Goal: Task Accomplishment & Management: Use online tool/utility

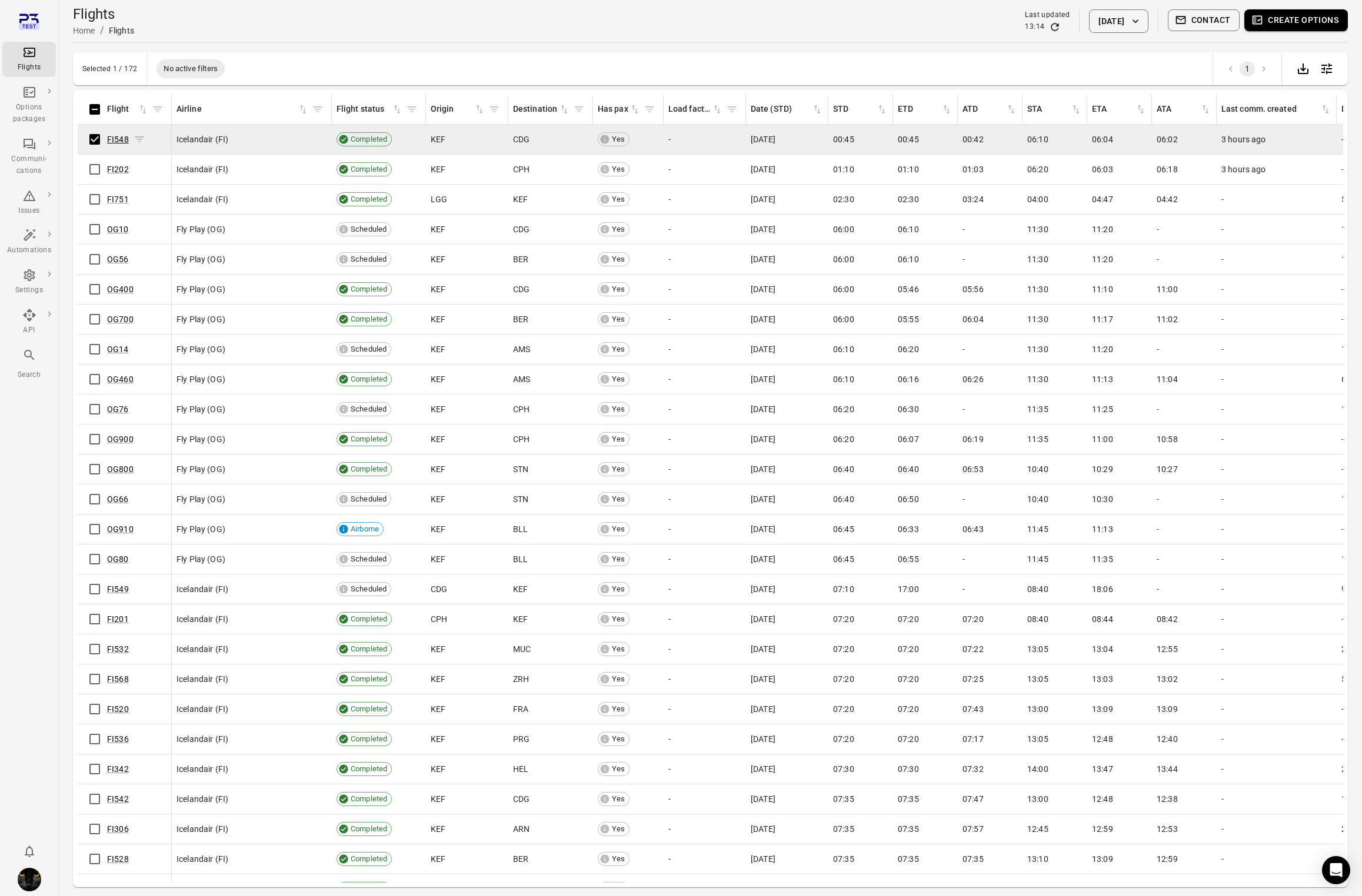
click at [114, 138] on link "FI548" at bounding box center [118, 140] width 22 height 10
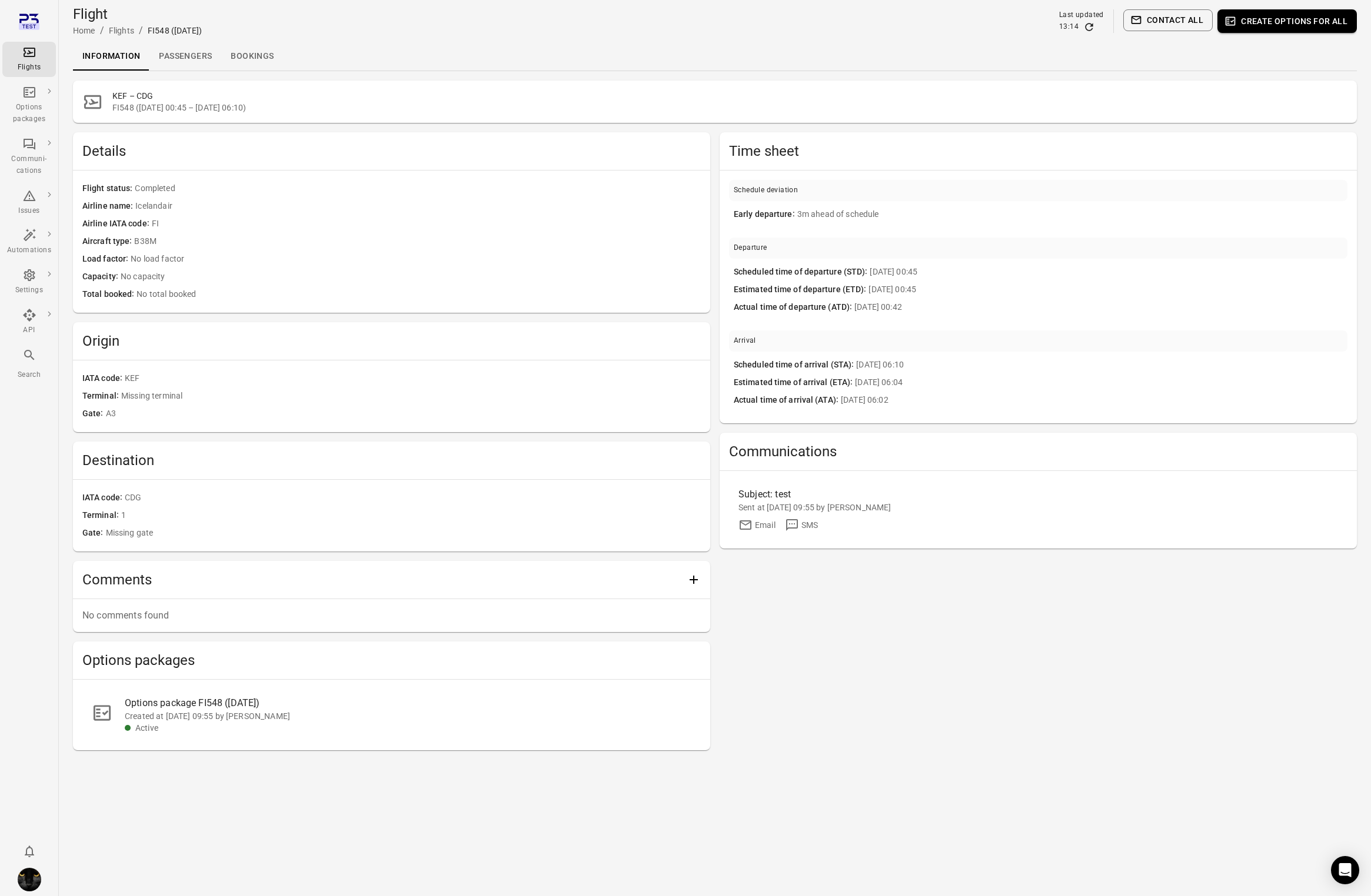
click at [181, 57] on link "Passengers" at bounding box center [185, 56] width 72 height 28
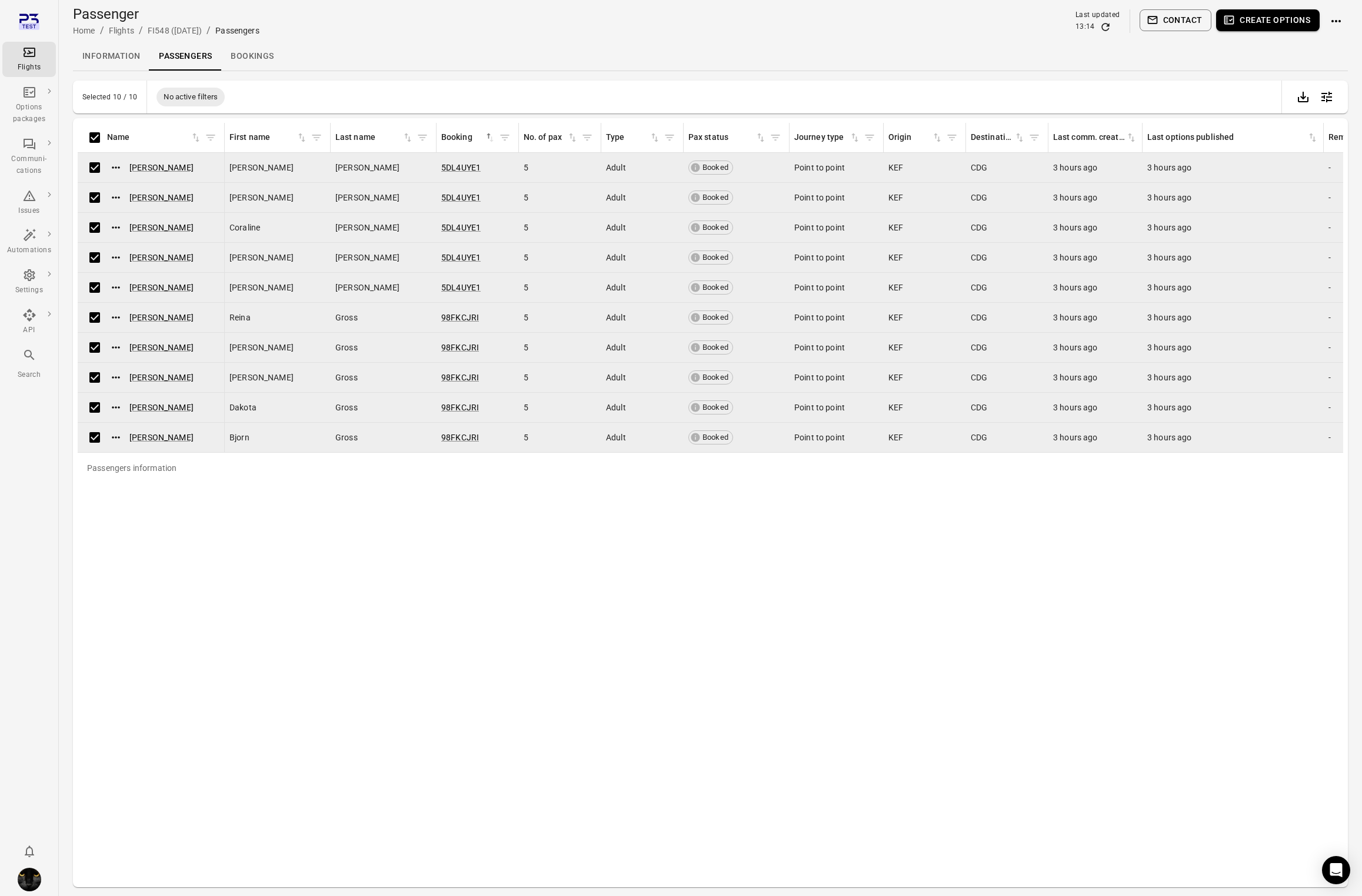
click at [1278, 20] on button "Create options" at bounding box center [1268, 20] width 104 height 22
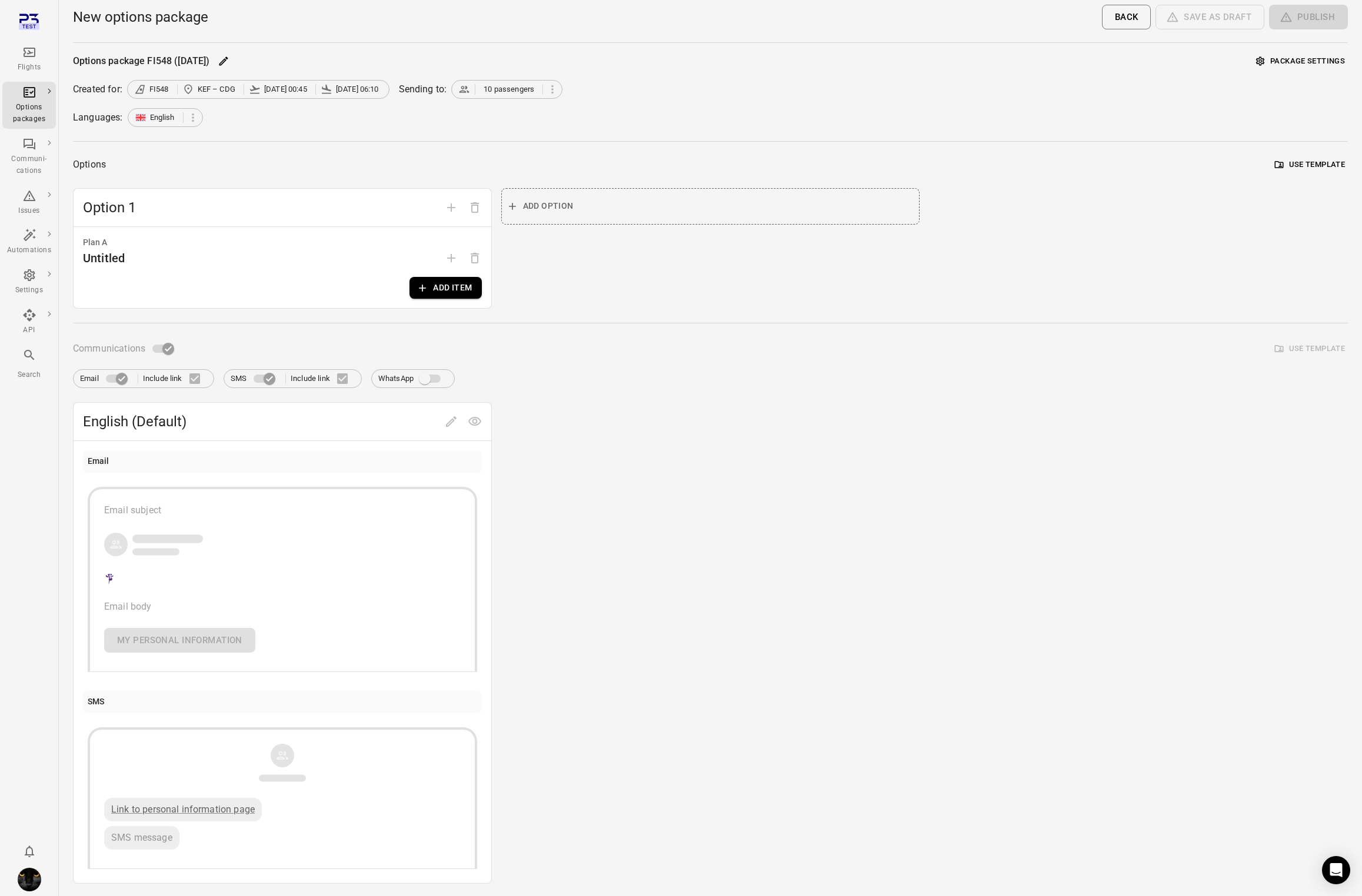
click at [469, 295] on button "Add item" at bounding box center [445, 287] width 72 height 22
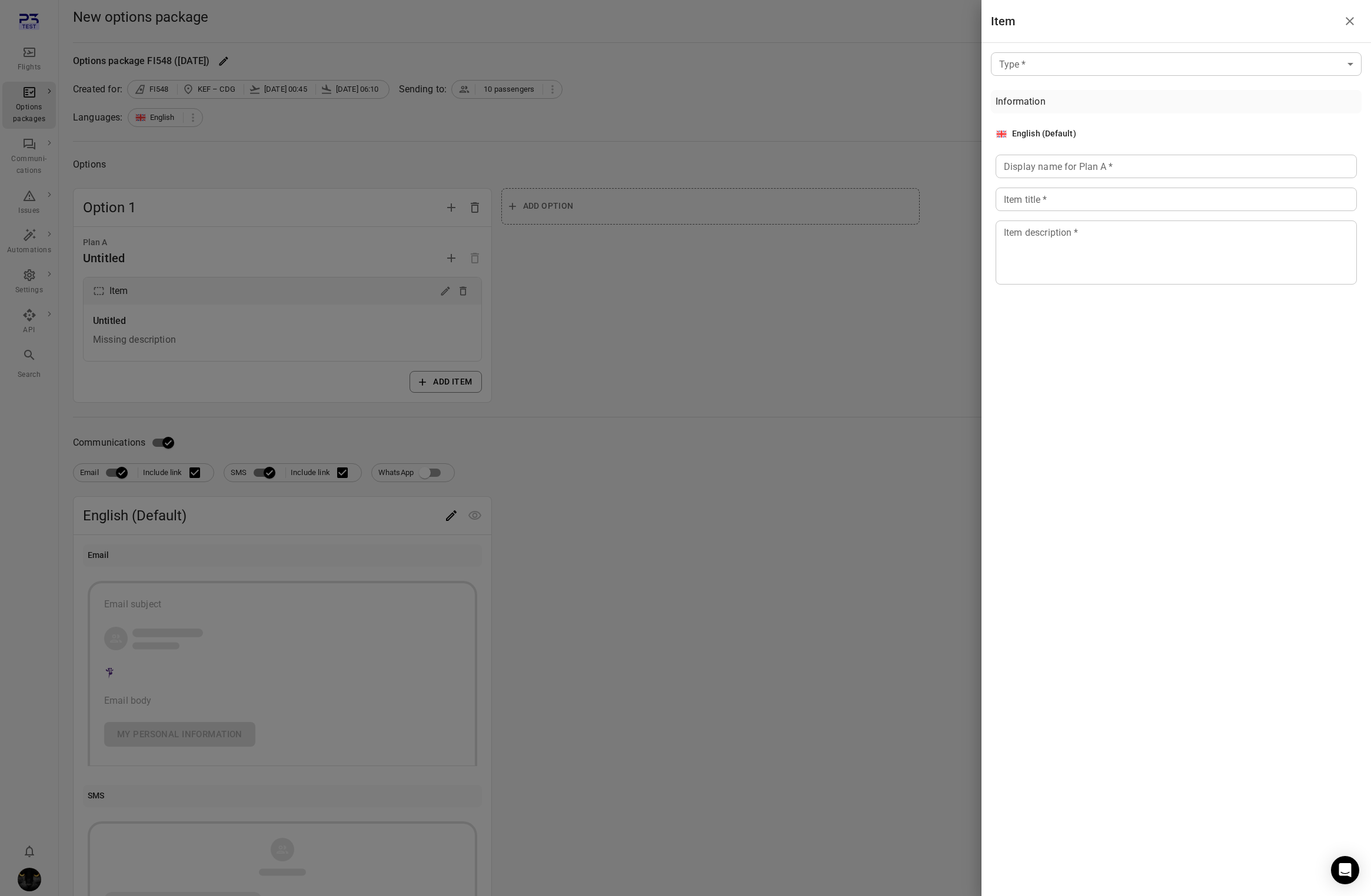
click at [1089, 80] on div "Type   * ​ Type   * Information English (Default) Display name for Plan A   * D…" at bounding box center [1176, 171] width 389 height 256
click at [1090, 68] on body "Flights Options packages Communi-cations Issues Automations Settings API Search…" at bounding box center [686, 512] width 1371 height 1025
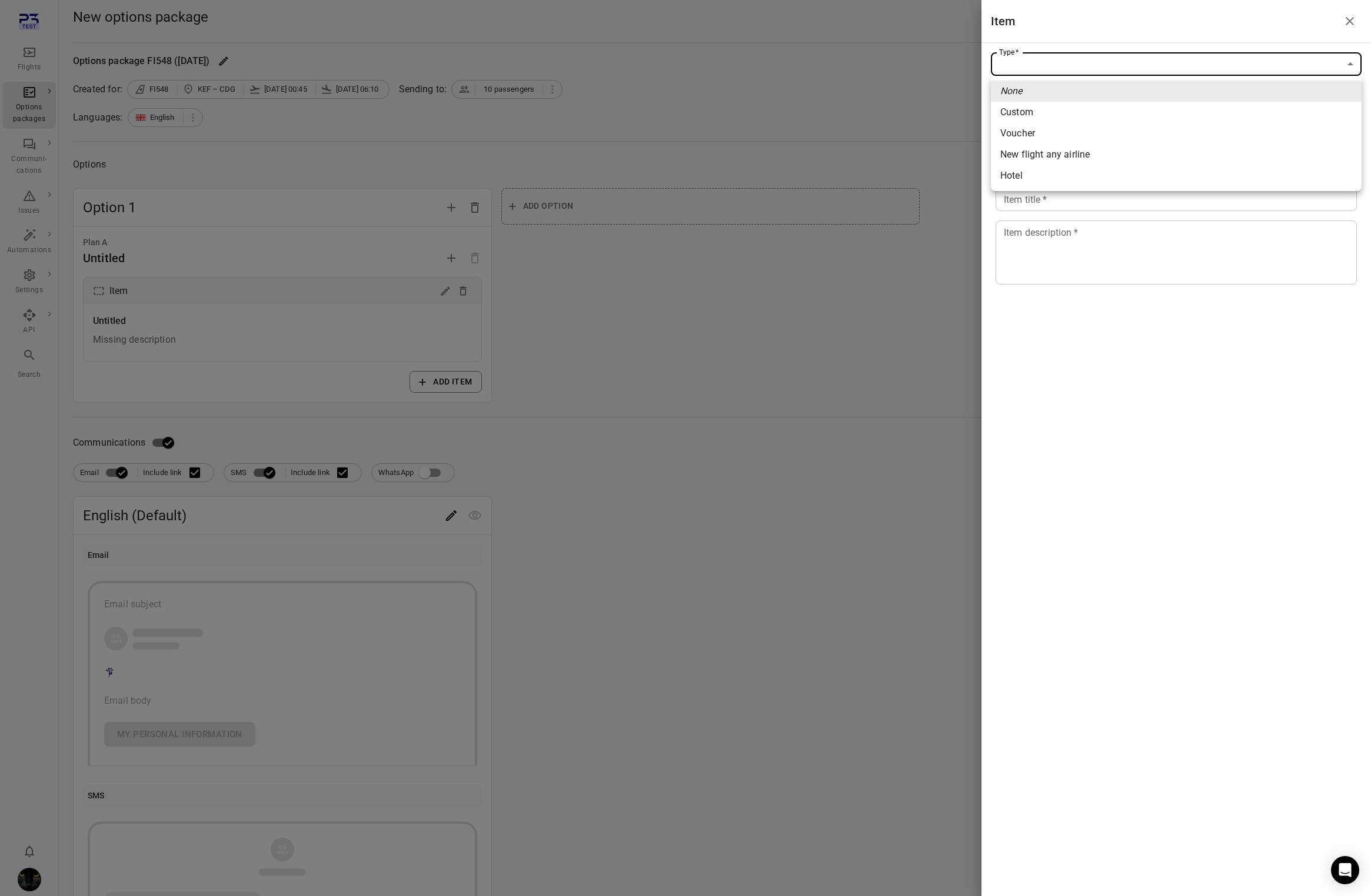
click at [1066, 159] on span "New flight any airline" at bounding box center [1176, 155] width 352 height 14
type input "**********"
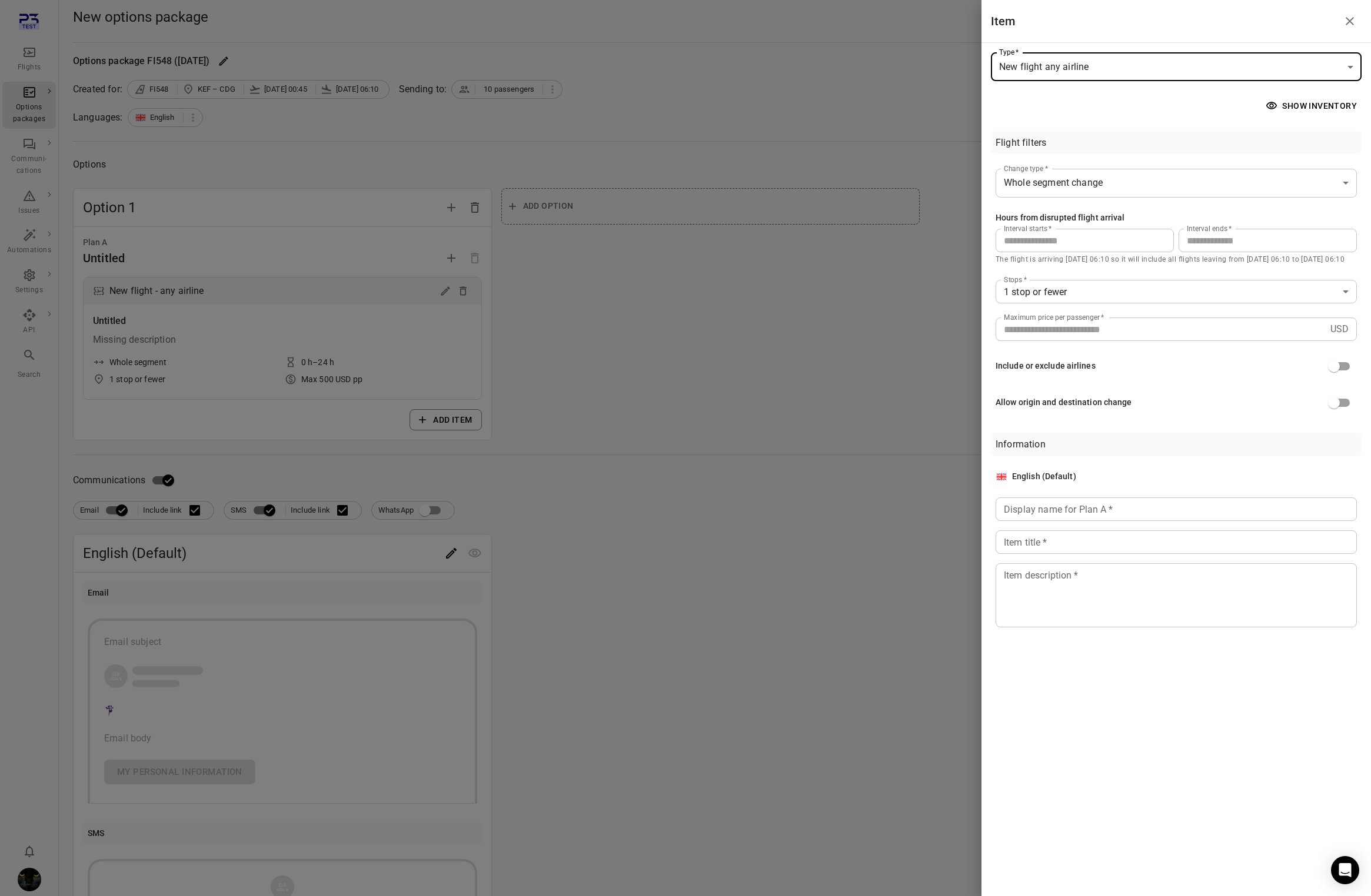
click at [1064, 259] on p "The flight is arriving [DATE] 06:10 so it will include all flights leaving from…" at bounding box center [1176, 260] width 361 height 12
